Goal: Task Accomplishment & Management: Use online tool/utility

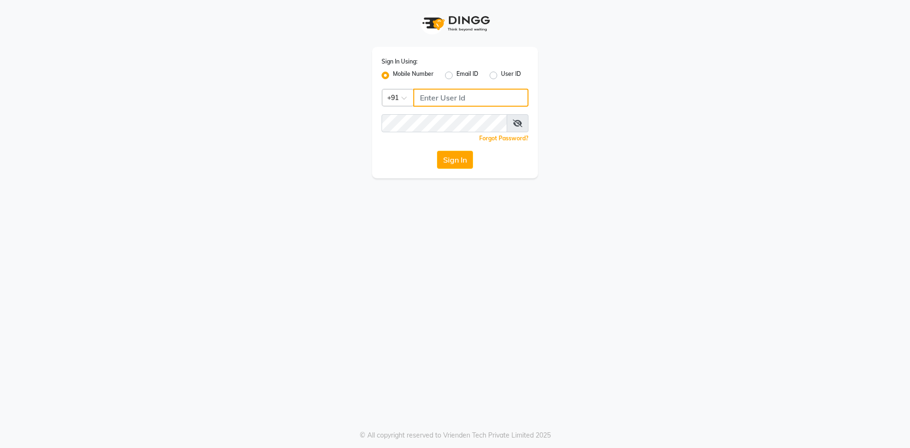
click at [464, 97] on input "Username" at bounding box center [470, 98] width 115 height 18
type input "8400013886"
click at [437, 151] on button "Sign In" at bounding box center [455, 160] width 36 height 18
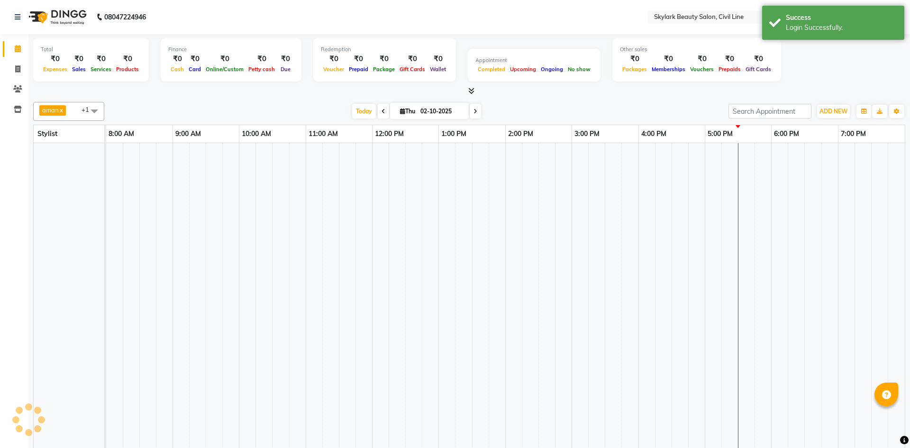
select select "en"
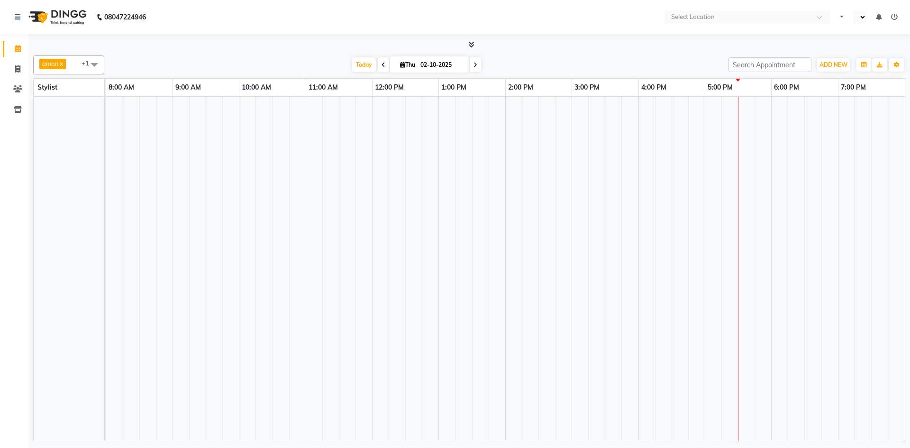
select select "en"
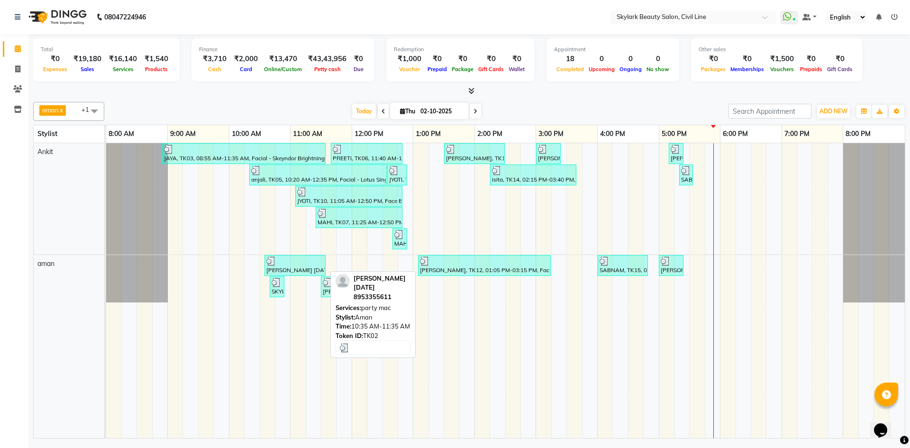
click at [299, 268] on div "[PERSON_NAME] [DATE], TK02, 10:35 AM-11:35 AM, party mac" at bounding box center [295, 266] width 59 height 18
select select "3"
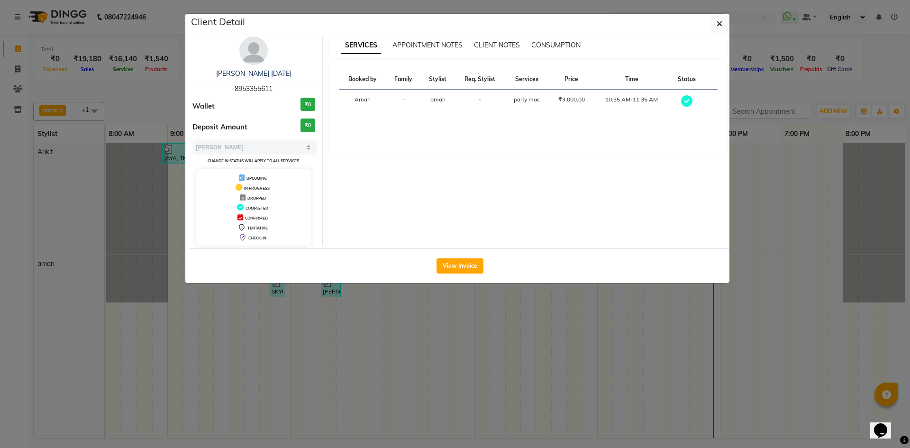
click at [791, 237] on ngb-modal-window "Client Detail SALONI SINGH 02-10-2025 8953355611 Wallet ₹0 Deposit Amount ₹0 Se…" at bounding box center [455, 224] width 910 height 448
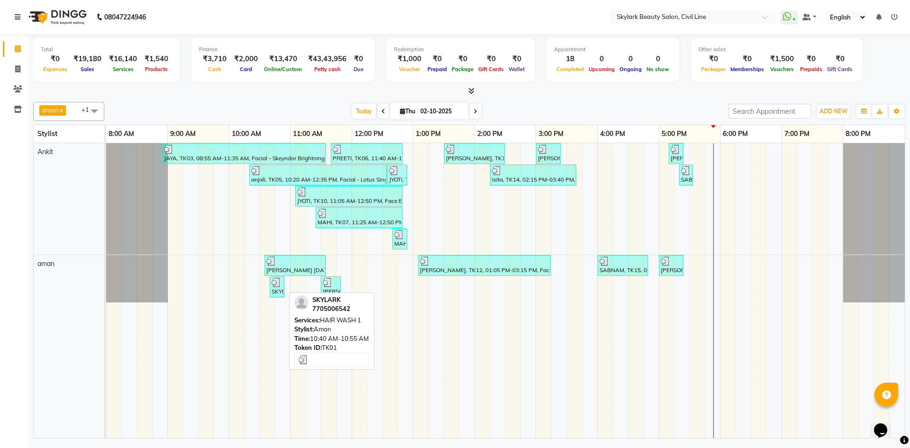
click at [279, 287] on div "SKYLARK, TK01, 10:40 AM-10:55 AM, HAIR WASH 1" at bounding box center [277, 287] width 13 height 18
select select "3"
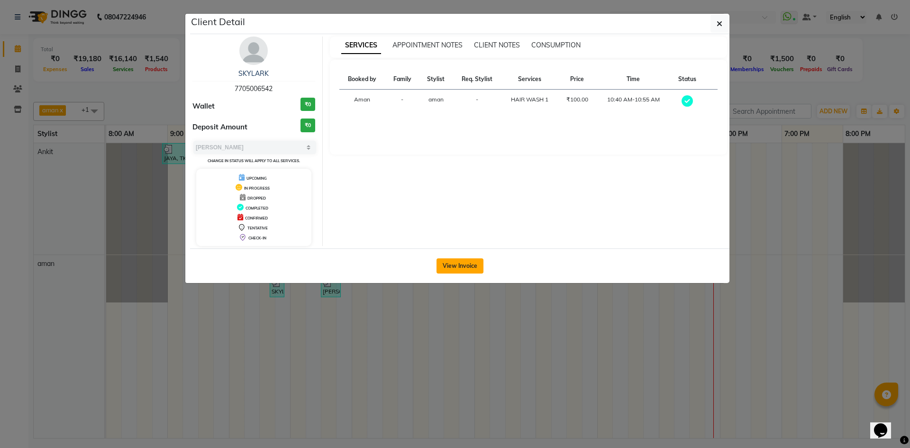
click at [470, 267] on button "View Invoice" at bounding box center [460, 265] width 47 height 15
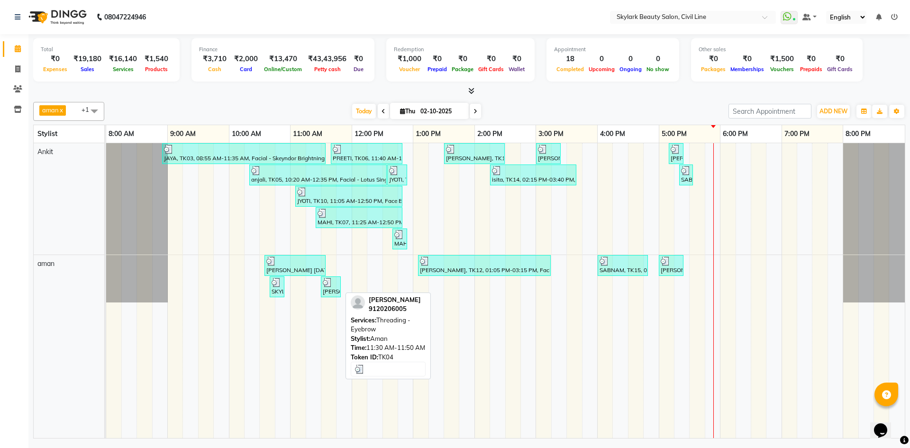
click at [336, 282] on div at bounding box center [331, 282] width 16 height 9
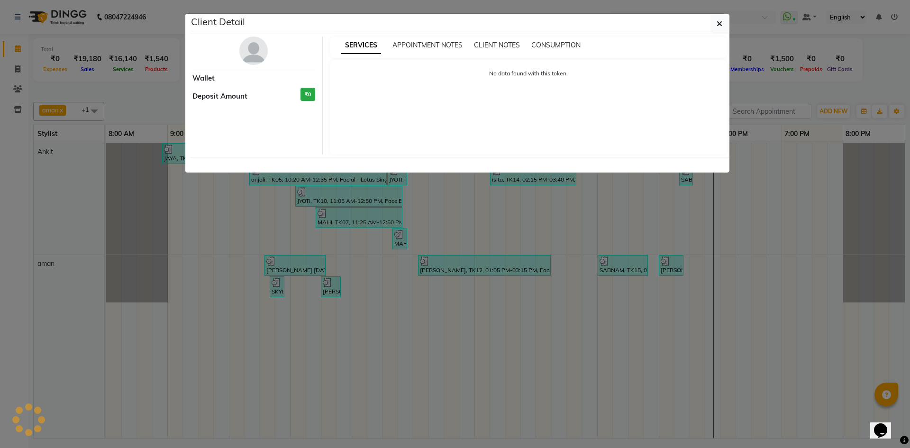
select select "3"
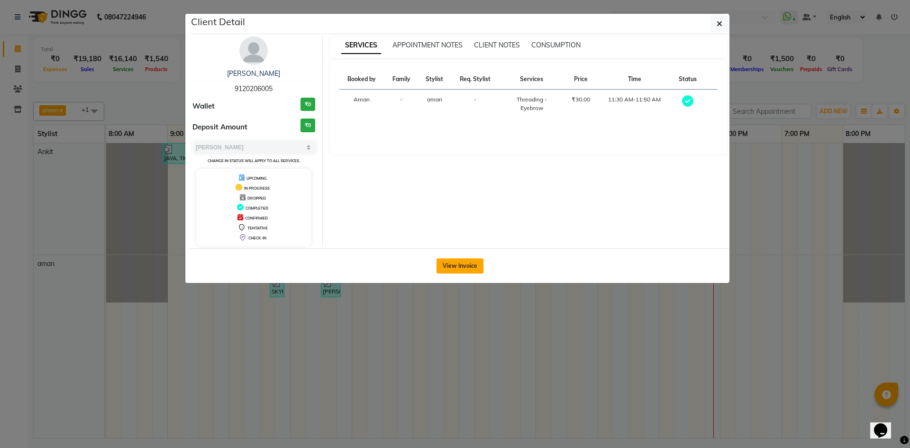
click at [461, 259] on button "View Invoice" at bounding box center [460, 265] width 47 height 15
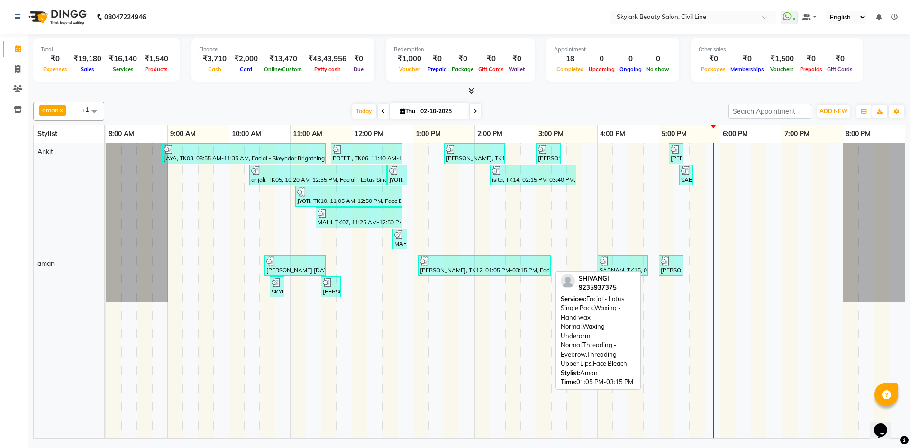
click at [445, 265] on div at bounding box center [484, 261] width 129 height 9
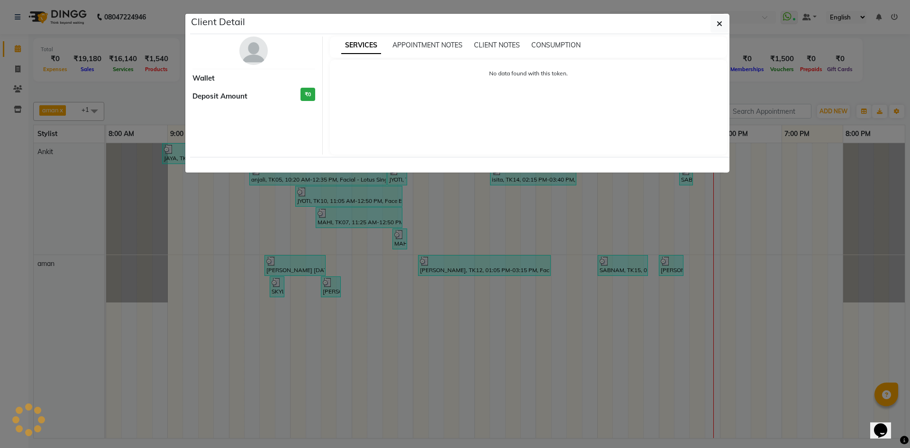
select select "3"
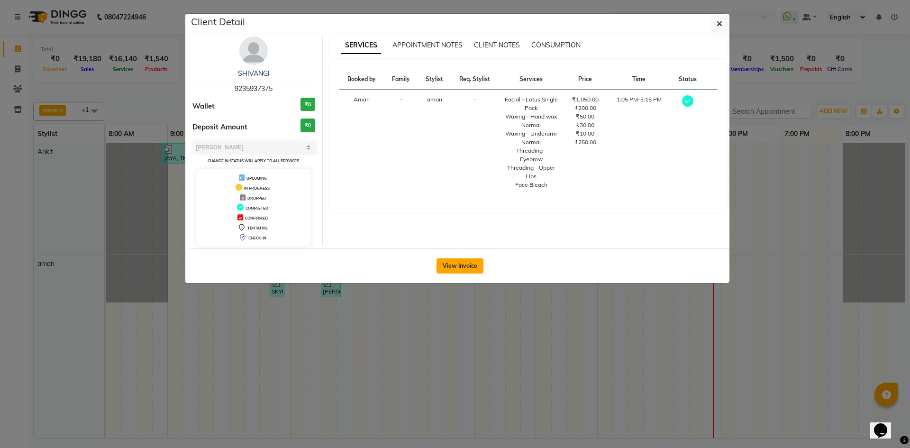
click at [461, 265] on button "View Invoice" at bounding box center [460, 265] width 47 height 15
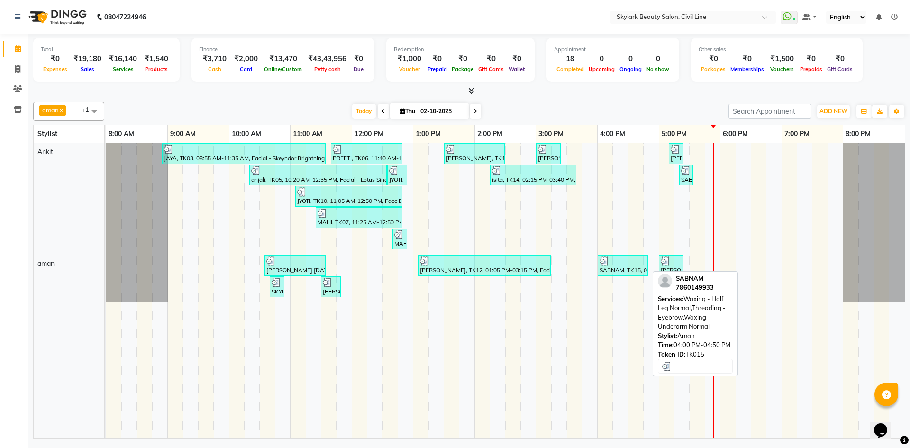
click at [608, 270] on div "SABNAM, TK15, 04:00 PM-04:50 PM, Waxing - Half Leg Normal,Threading - Eyebrow,W…" at bounding box center [623, 266] width 48 height 18
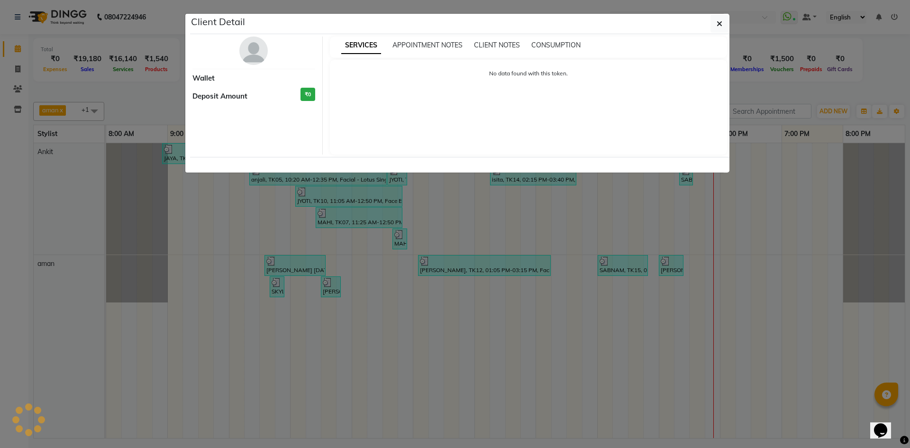
select select "3"
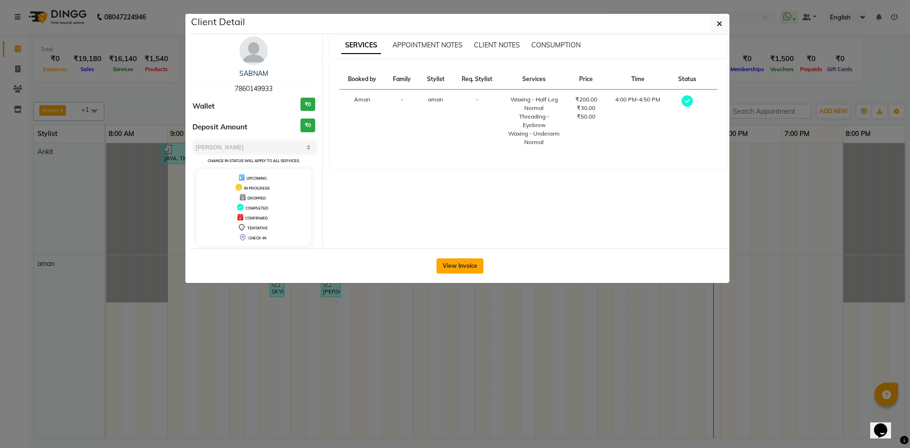
click at [471, 262] on button "View Invoice" at bounding box center [460, 265] width 47 height 15
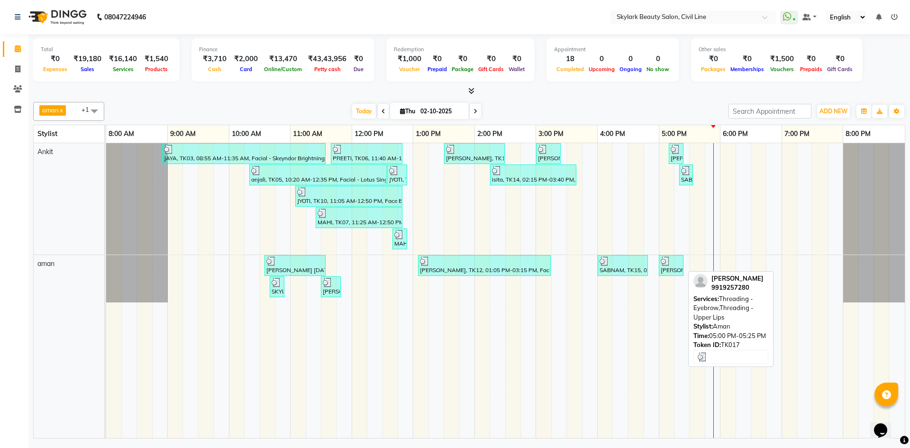
click at [680, 263] on div at bounding box center [671, 261] width 21 height 9
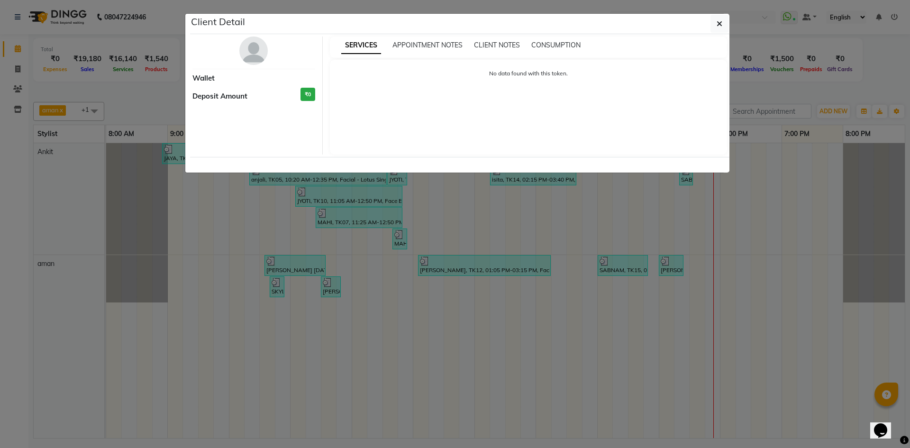
select select "3"
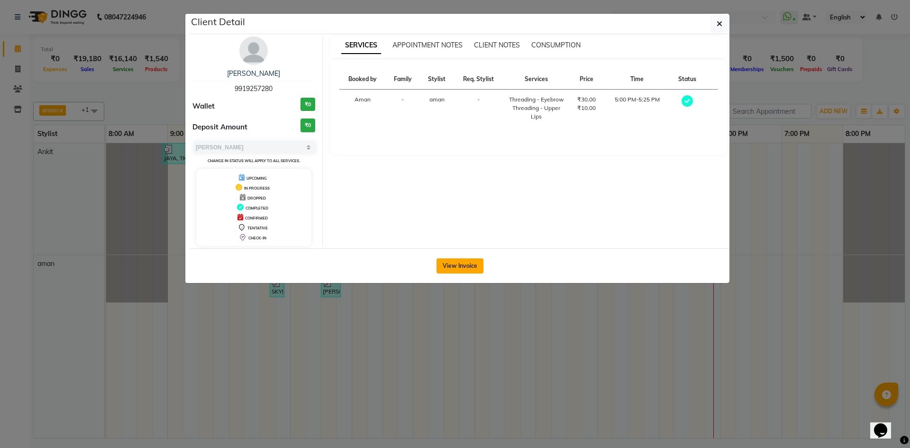
click at [457, 258] on button "View Invoice" at bounding box center [460, 265] width 47 height 15
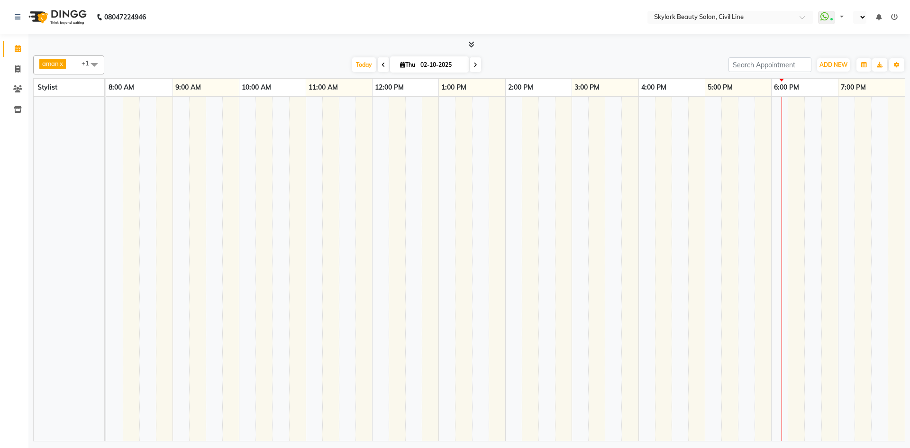
select select "en"
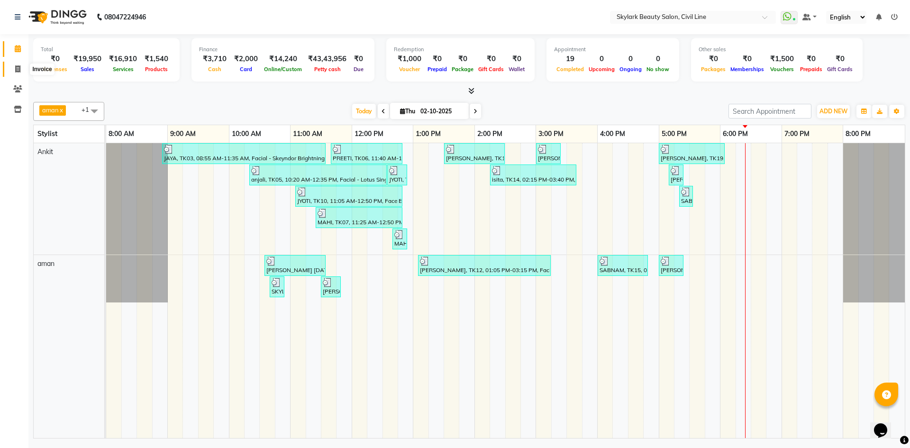
click at [15, 68] on icon at bounding box center [17, 68] width 5 height 7
select select "service"
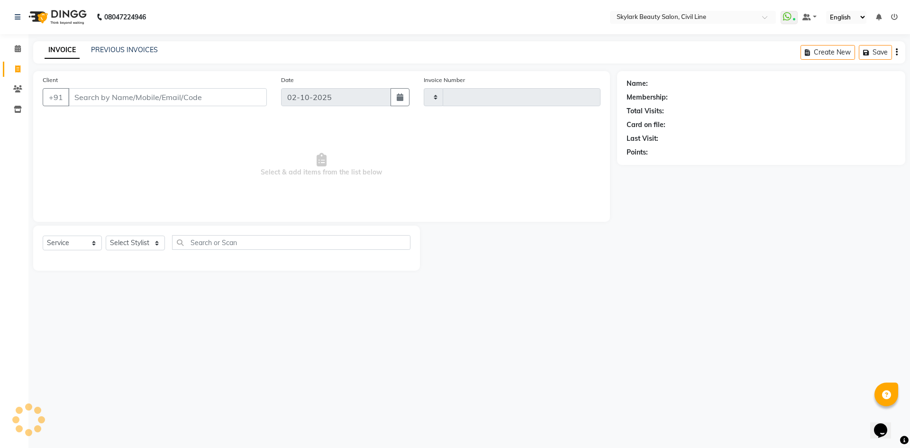
type input "7091"
select select "4588"
click at [140, 240] on select "Select Stylist" at bounding box center [135, 243] width 59 height 15
click at [140, 244] on select "Select Stylist" at bounding box center [135, 243] width 59 height 15
click at [140, 244] on select "Select Stylist aman Ankit GAGAN WAHLA GURWINDER SINGH WASU" at bounding box center [135, 243] width 59 height 15
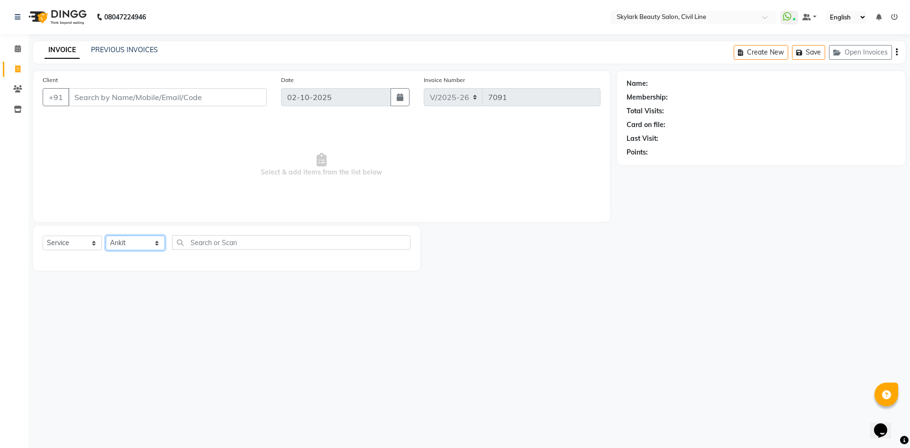
click at [106, 236] on select "Select Stylist aman Ankit GAGAN WAHLA GURWINDER SINGH WASU" at bounding box center [135, 243] width 59 height 15
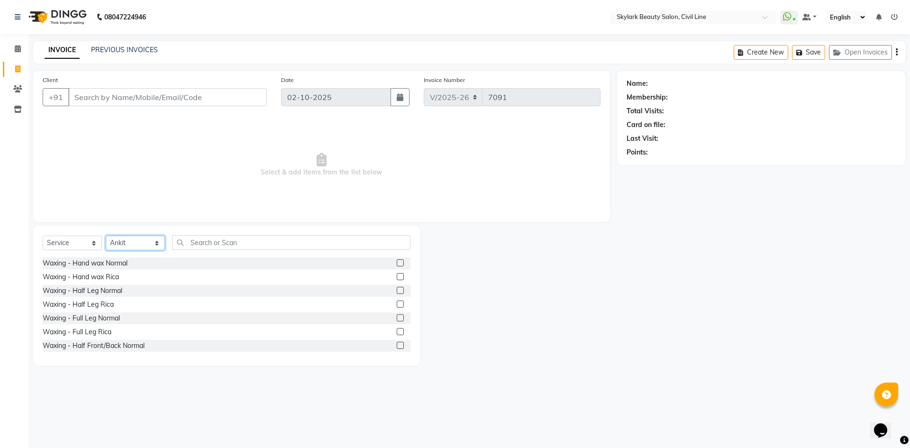
click at [143, 242] on select "Select Stylist aman Ankit GAGAN WAHLA GURWINDER SINGH WASU" at bounding box center [135, 243] width 59 height 15
select select "85071"
click at [106, 236] on select "Select Stylist aman Ankit GAGAN WAHLA GURWINDER SINGH WASU" at bounding box center [135, 243] width 59 height 15
click at [214, 241] on input "text" at bounding box center [291, 242] width 238 height 15
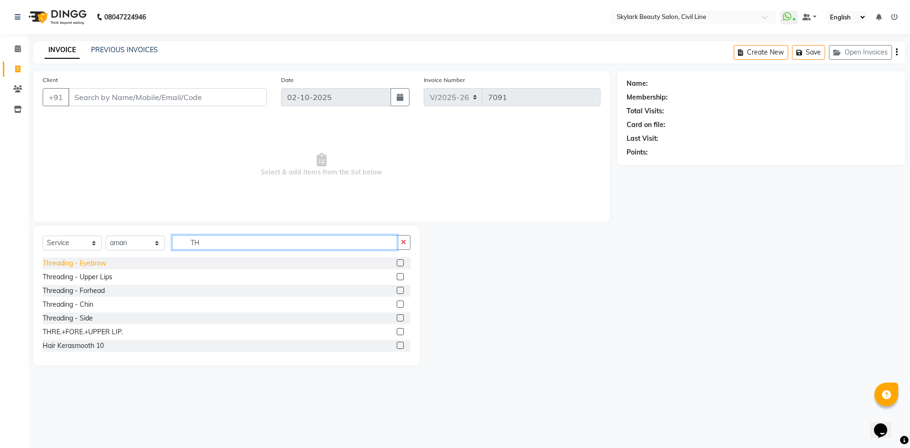
type input "TH"
click at [99, 261] on div "Threading - Eyebrow" at bounding box center [75, 263] width 64 height 10
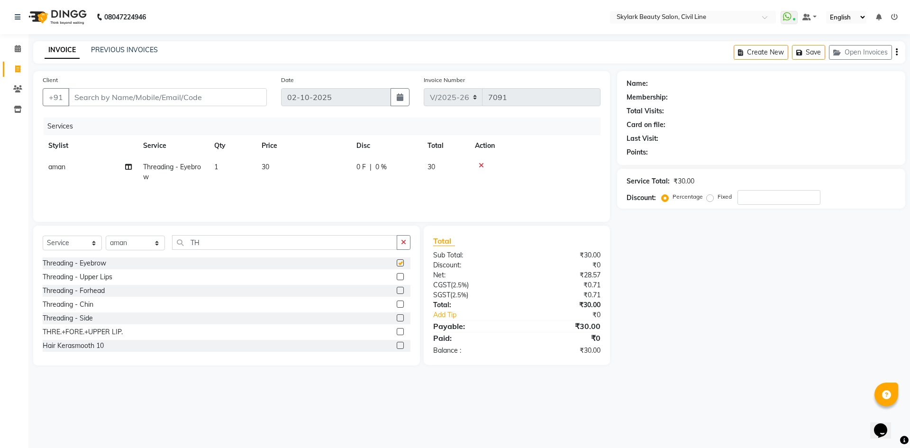
checkbox input "false"
click at [176, 92] on input "Client" at bounding box center [167, 97] width 199 height 18
type input "9"
type input "0"
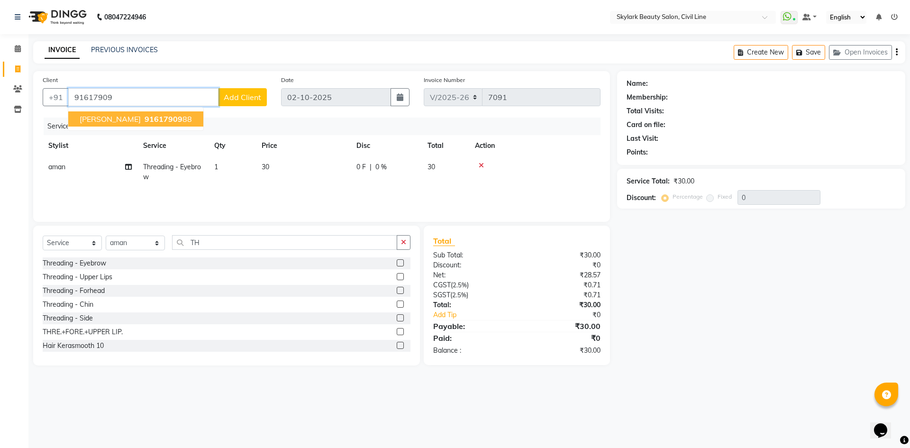
click at [150, 120] on span "91617909" at bounding box center [164, 118] width 38 height 9
type input "9161790988"
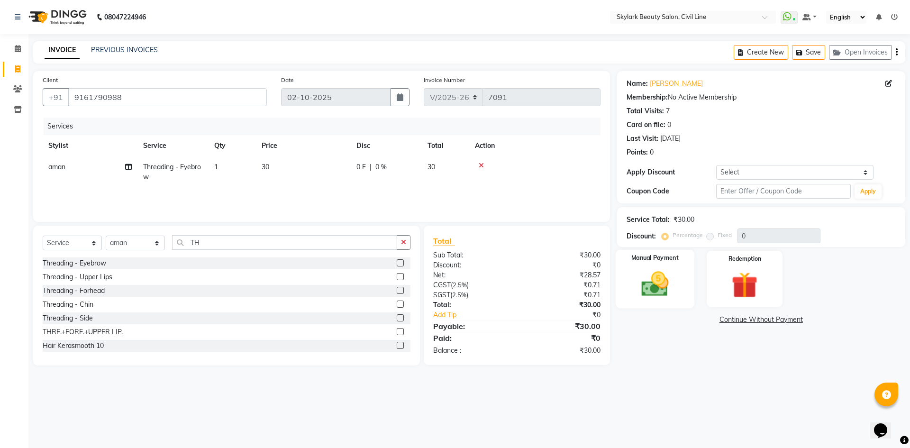
click at [663, 292] on img at bounding box center [655, 283] width 44 height 31
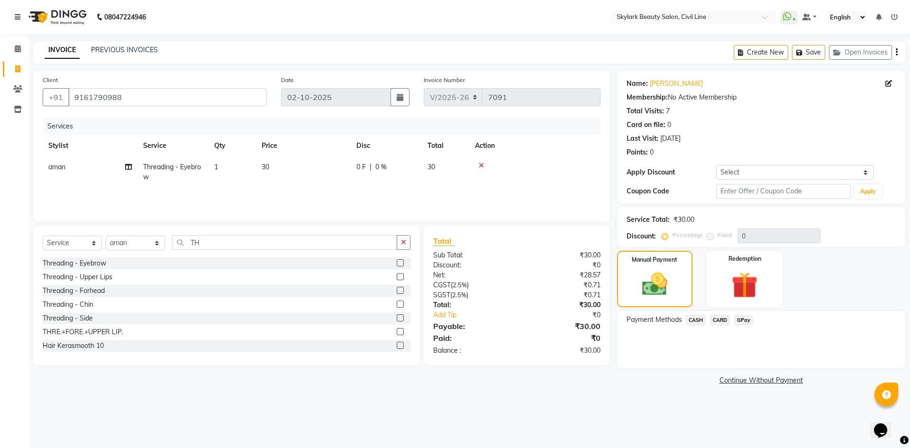
click at [742, 320] on span "GPay" at bounding box center [743, 320] width 19 height 11
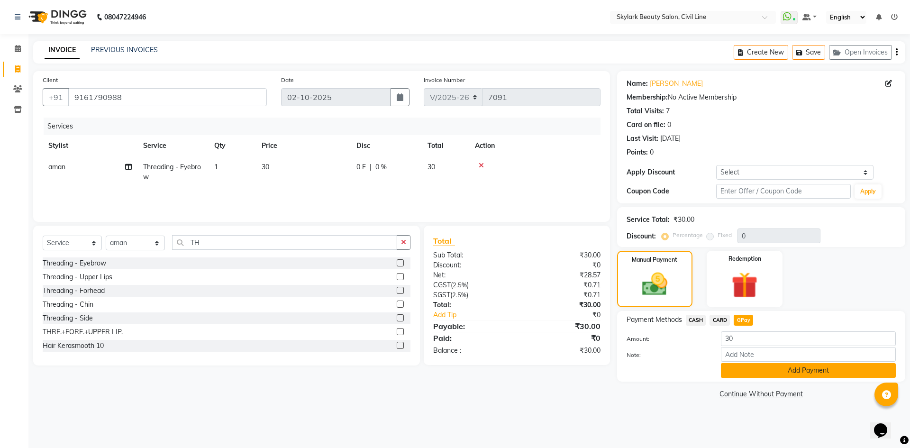
click at [762, 372] on button "Add Payment" at bounding box center [808, 370] width 175 height 15
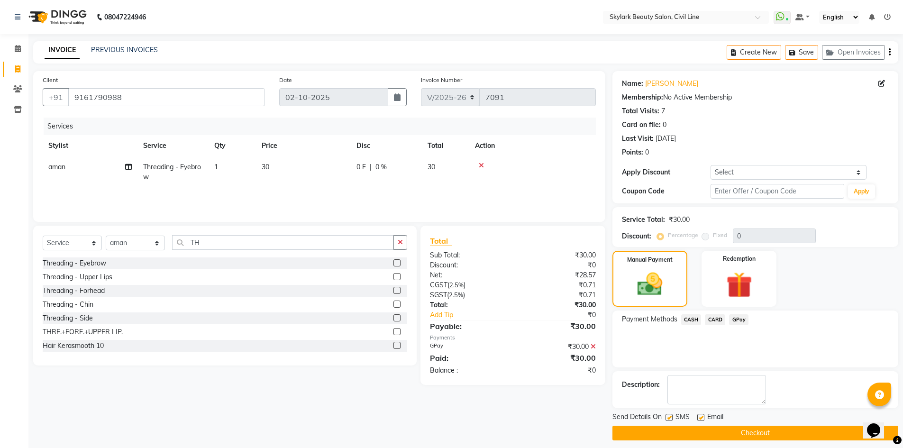
click at [758, 430] on button "Checkout" at bounding box center [756, 433] width 286 height 15
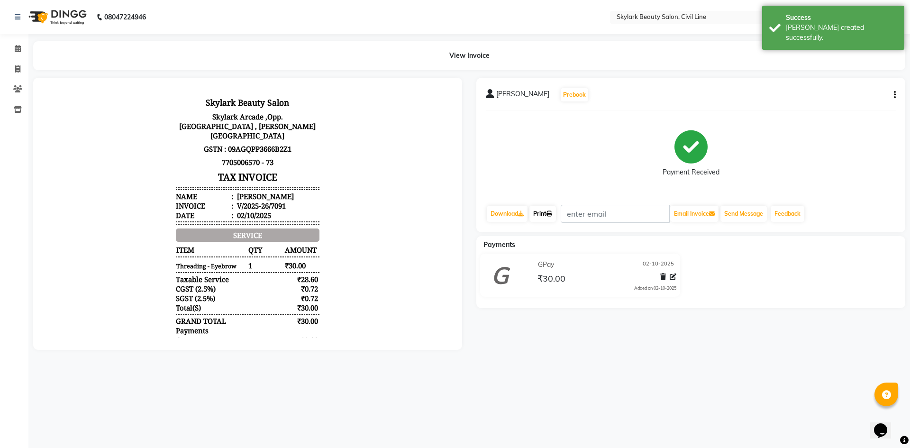
click at [546, 211] on link "Print" at bounding box center [543, 214] width 27 height 16
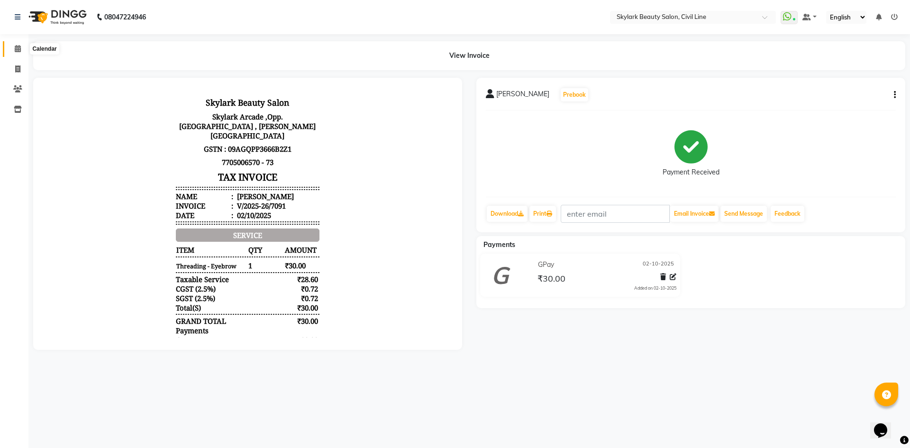
click at [17, 47] on icon at bounding box center [18, 48] width 6 height 7
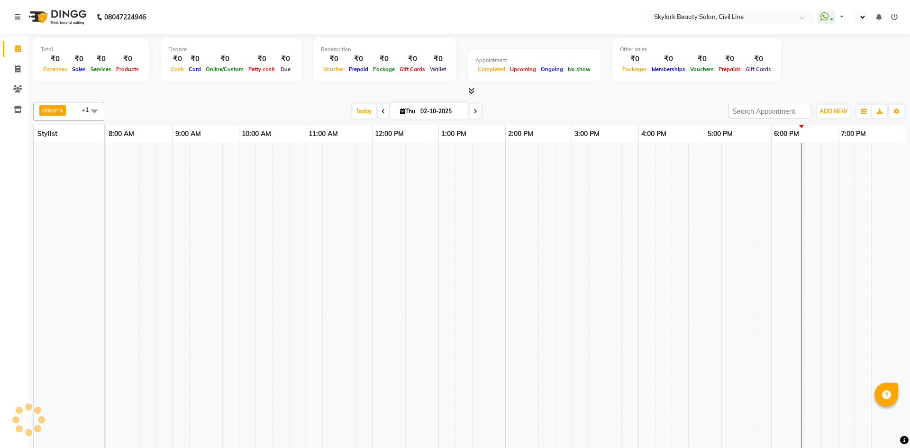
select select "en"
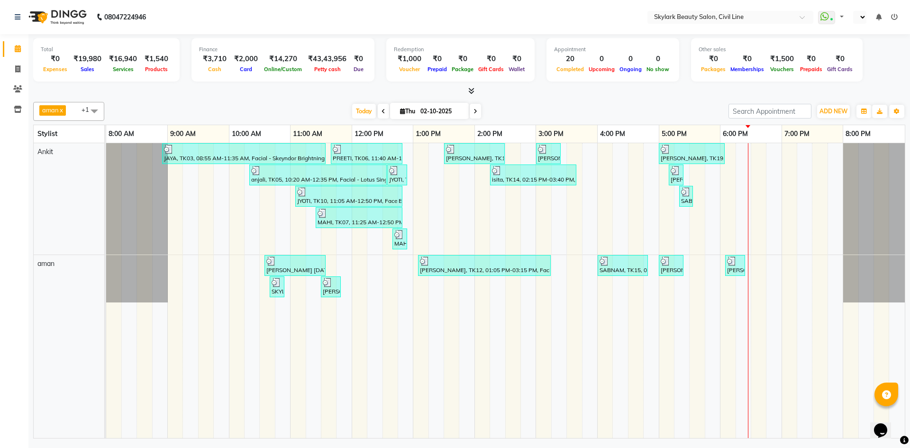
select select "en"
drag, startPoint x: 18, startPoint y: 69, endPoint x: 24, endPoint y: 106, distance: 37.4
click at [18, 69] on icon at bounding box center [17, 68] width 5 height 7
select select "4588"
select select "service"
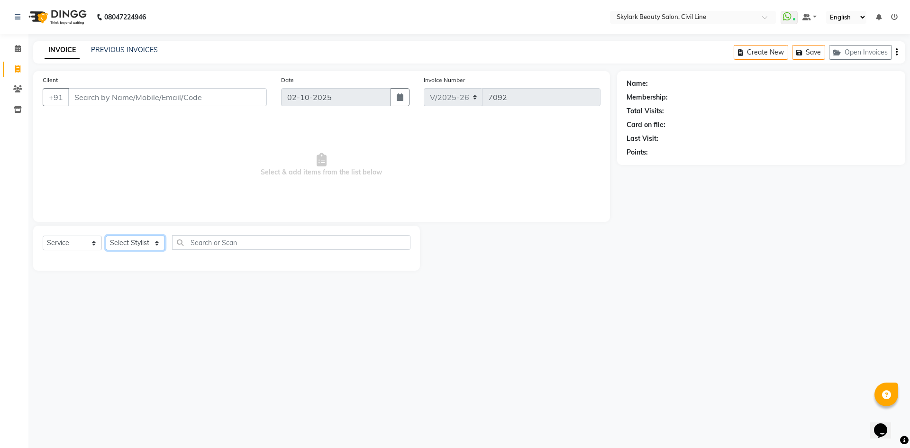
click at [130, 246] on select "Select Stylist aman Ankit GAGAN WAHLA GURWINDER SINGH WASU" at bounding box center [135, 243] width 59 height 15
select select "85071"
click at [106, 236] on select "Select Stylist aman Ankit GAGAN WAHLA GURWINDER SINGH WASU" at bounding box center [135, 243] width 59 height 15
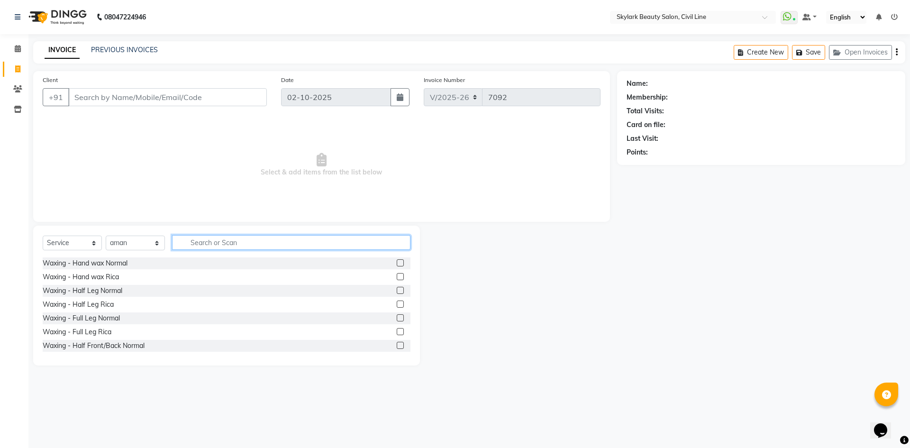
click at [254, 238] on input "text" at bounding box center [291, 242] width 238 height 15
type input "TH"
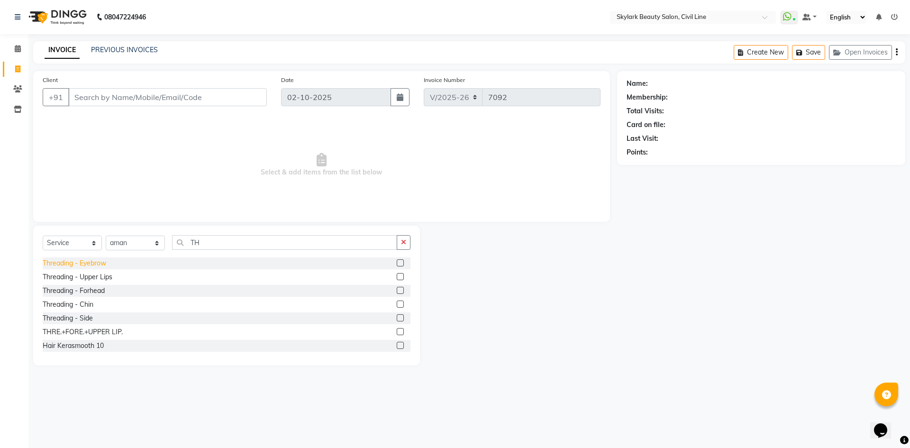
click at [96, 261] on div "Threading - Eyebrow" at bounding box center [75, 263] width 64 height 10
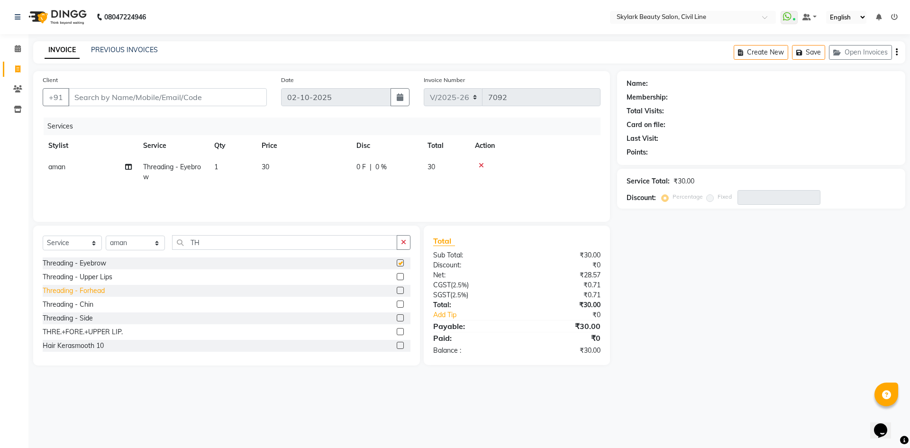
checkbox input "false"
drag, startPoint x: 95, startPoint y: 290, endPoint x: 235, endPoint y: 46, distance: 282.0
click at [104, 278] on div "Threading - Eyebrow Threading - Upper Lips Threading - Forhead Threading - Chin…" at bounding box center [227, 304] width 368 height 95
click at [101, 290] on div "Threading - Forhead" at bounding box center [74, 291] width 62 height 10
checkbox input "false"
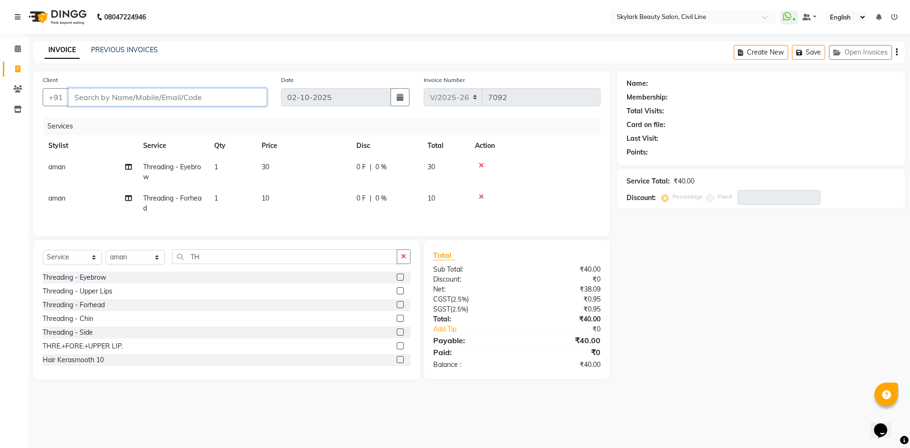
click at [174, 100] on input "Client" at bounding box center [167, 97] width 199 height 18
type input "7"
type input "0"
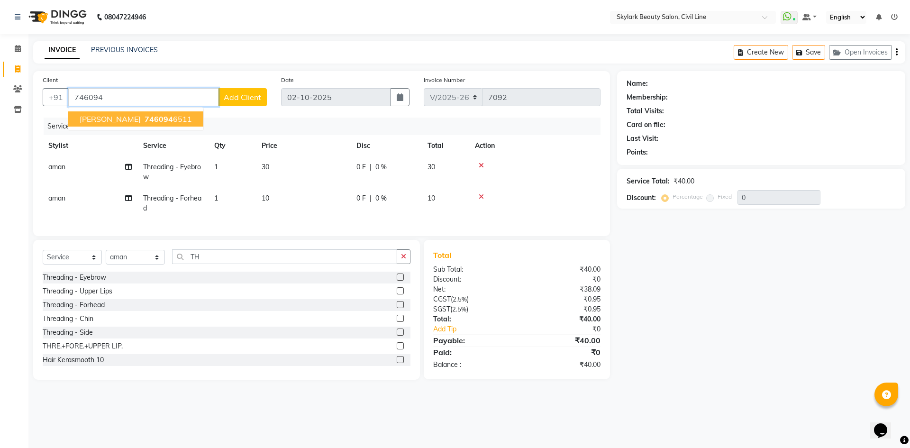
click at [145, 119] on span "746094" at bounding box center [159, 118] width 28 height 9
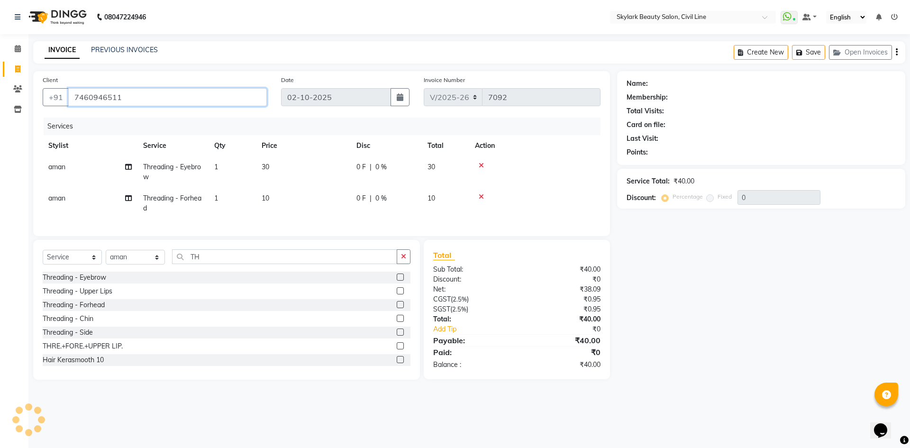
type input "7460946511"
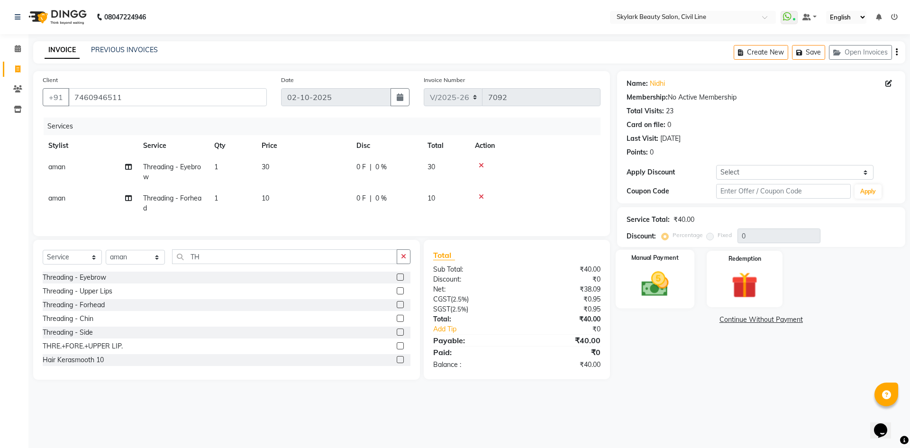
click at [639, 286] on img at bounding box center [655, 283] width 44 height 31
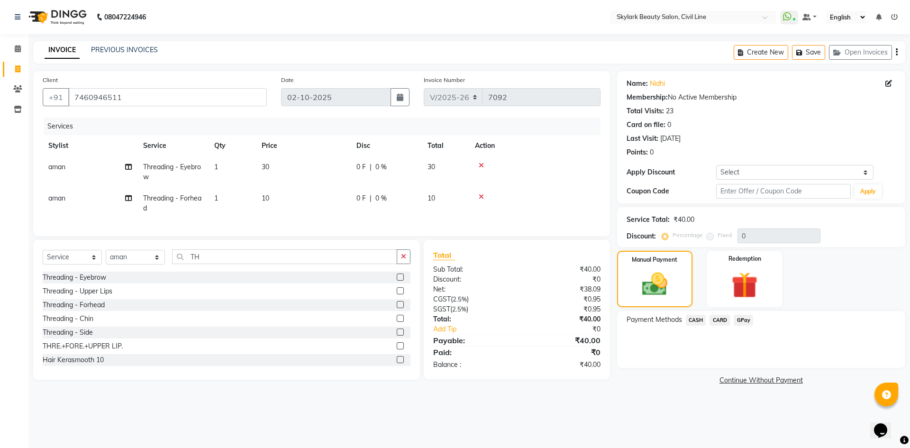
click at [695, 321] on span "CASH" at bounding box center [696, 320] width 20 height 11
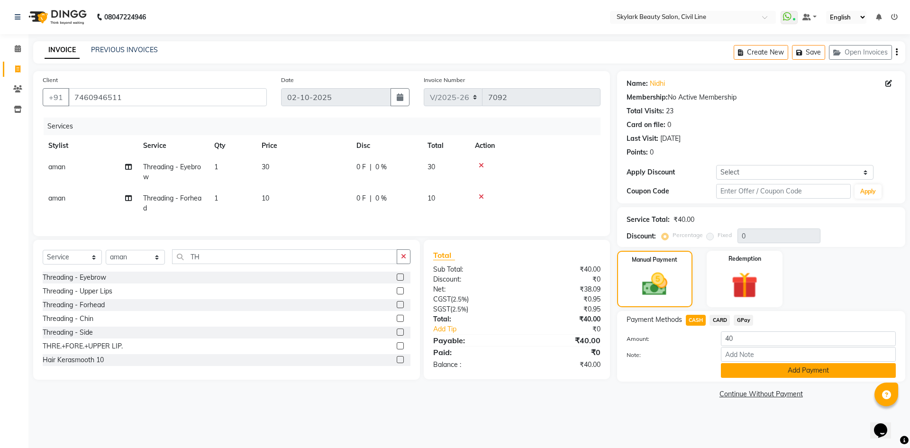
click at [740, 367] on button "Add Payment" at bounding box center [808, 370] width 175 height 15
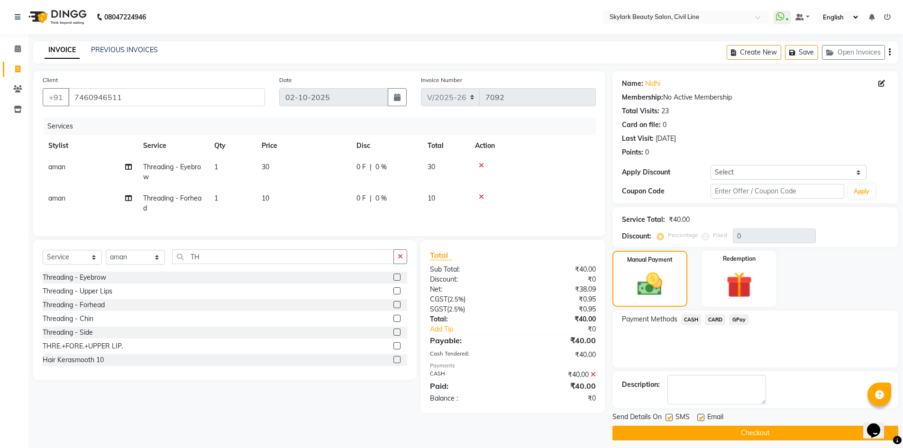
click at [754, 431] on button "Checkout" at bounding box center [756, 433] width 286 height 15
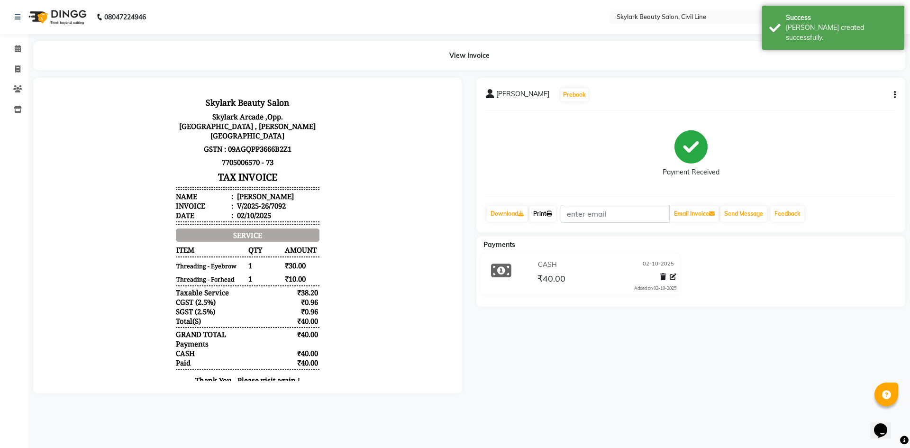
click at [544, 211] on link "Print" at bounding box center [543, 214] width 27 height 16
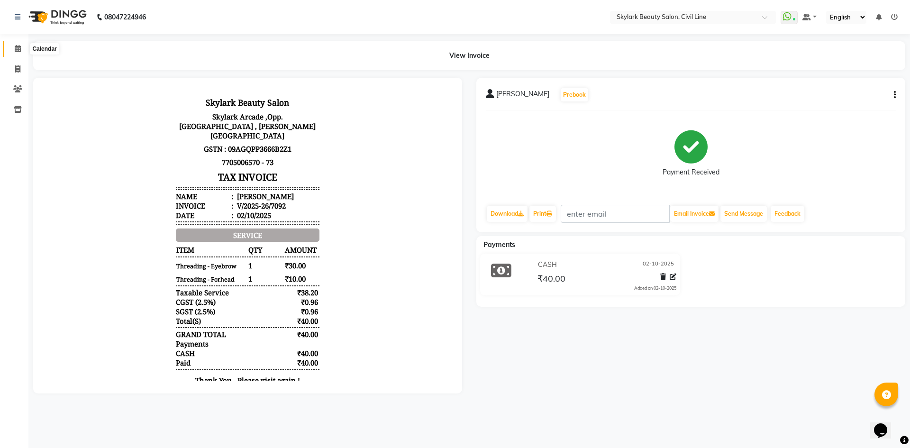
click at [17, 49] on icon at bounding box center [18, 48] width 6 height 7
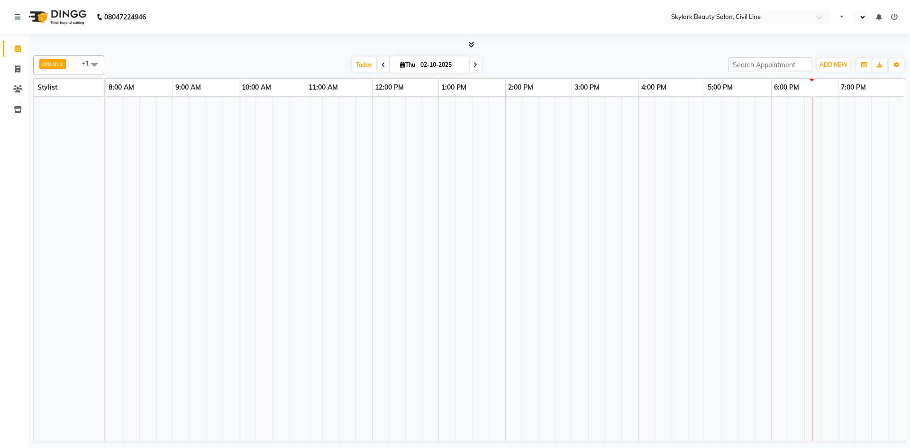
select select "en"
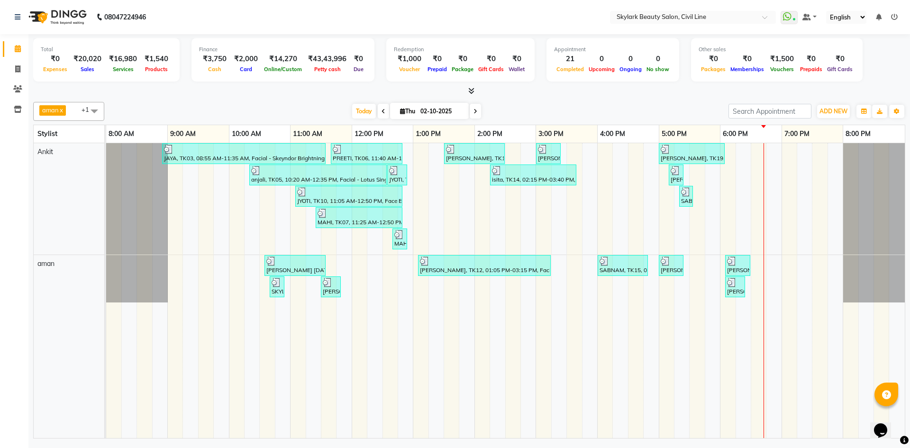
click at [893, 16] on icon at bounding box center [894, 17] width 7 height 7
